Goal: Obtain resource: Download file/media

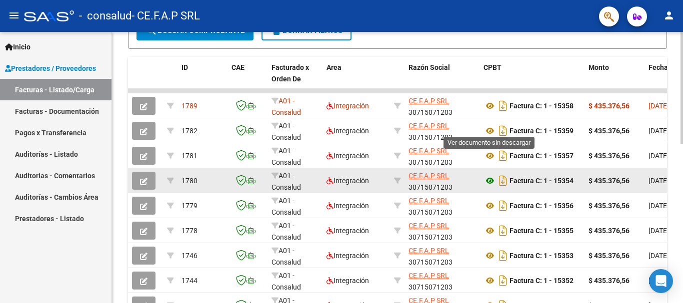
scroll to position [250, 0]
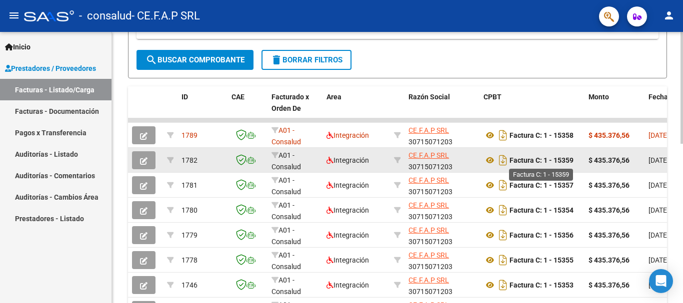
click at [522, 161] on strong "Factura C: 1 - 15359" at bounding box center [541, 160] width 64 height 8
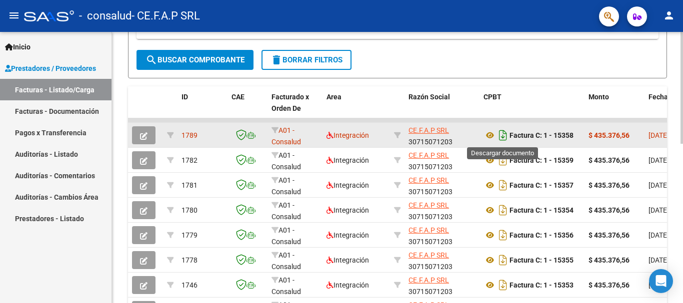
click at [503, 139] on icon "Descargar documento" at bounding box center [502, 135] width 13 height 16
click at [488, 138] on icon at bounding box center [489, 135] width 13 height 12
click at [140, 137] on icon "button" at bounding box center [143, 135] width 7 height 7
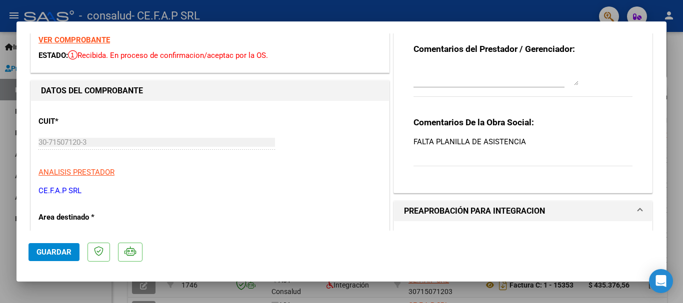
scroll to position [0, 0]
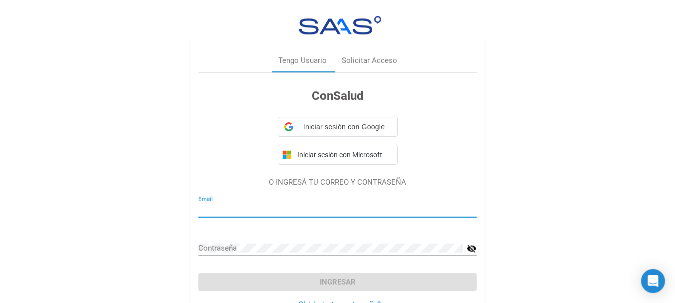
type input "[EMAIL_ADDRESS][DOMAIN_NAME]"
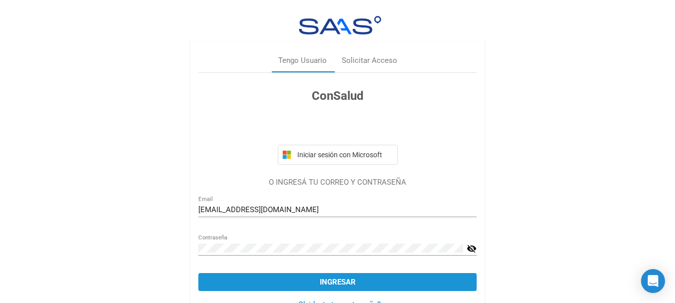
click at [330, 284] on span "Ingresar" at bounding box center [338, 282] width 36 height 9
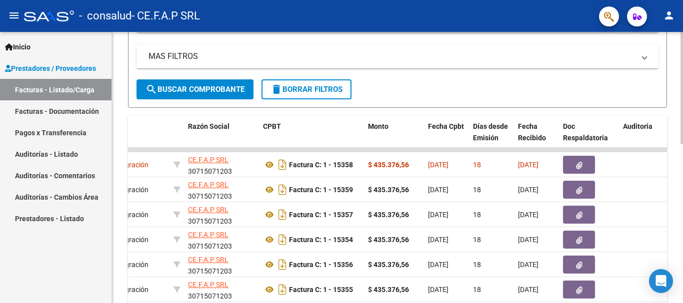
scroll to position [138, 0]
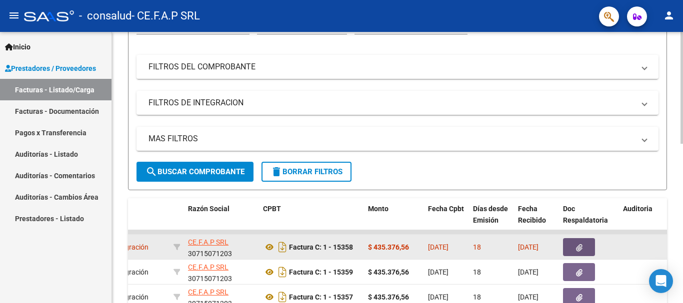
click at [579, 248] on icon "button" at bounding box center [579, 247] width 6 height 7
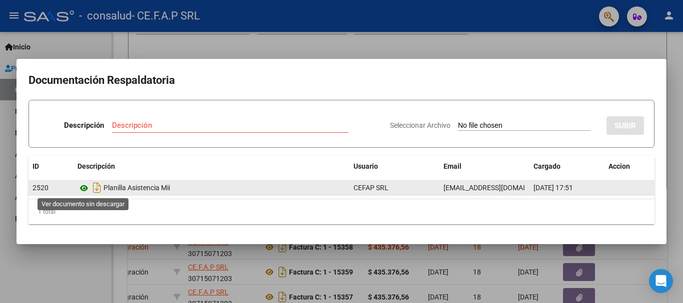
click at [84, 190] on icon at bounding box center [83, 188] width 13 height 12
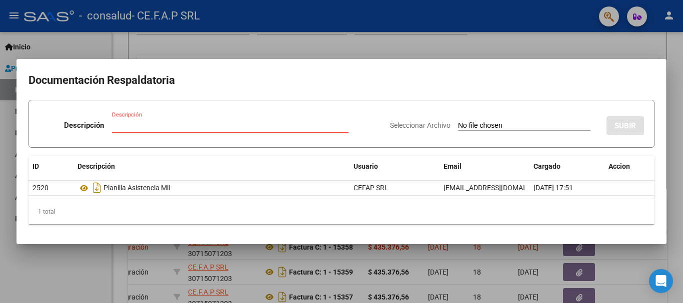
click at [161, 127] on input "Descripción" at bounding box center [230, 125] width 236 height 9
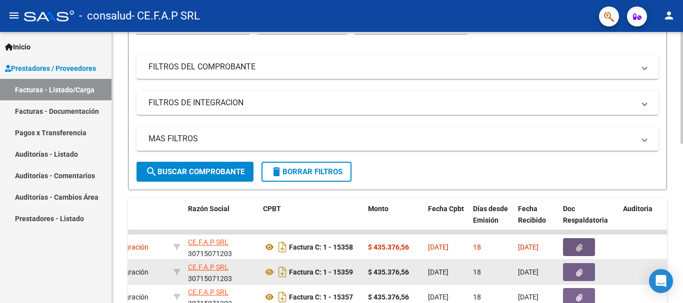
click at [576, 274] on icon "button" at bounding box center [579, 272] width 6 height 7
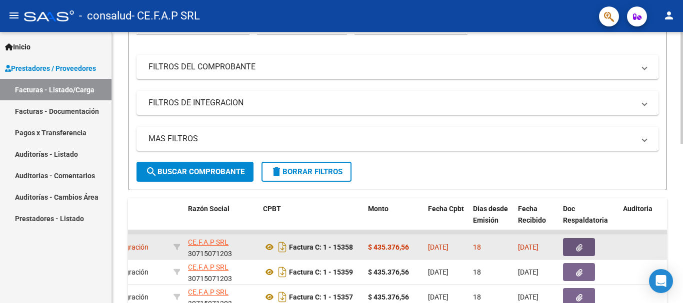
click at [576, 248] on icon "button" at bounding box center [579, 247] width 6 height 7
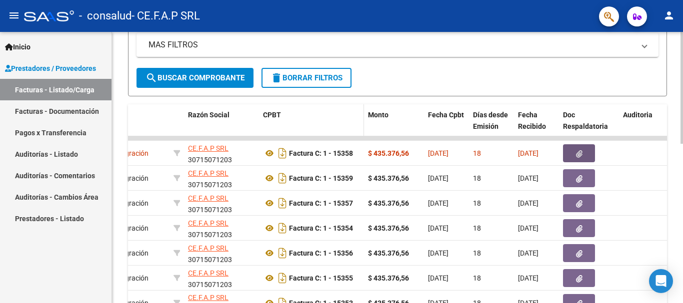
scroll to position [221, 0]
